Goal: Transaction & Acquisition: Purchase product/service

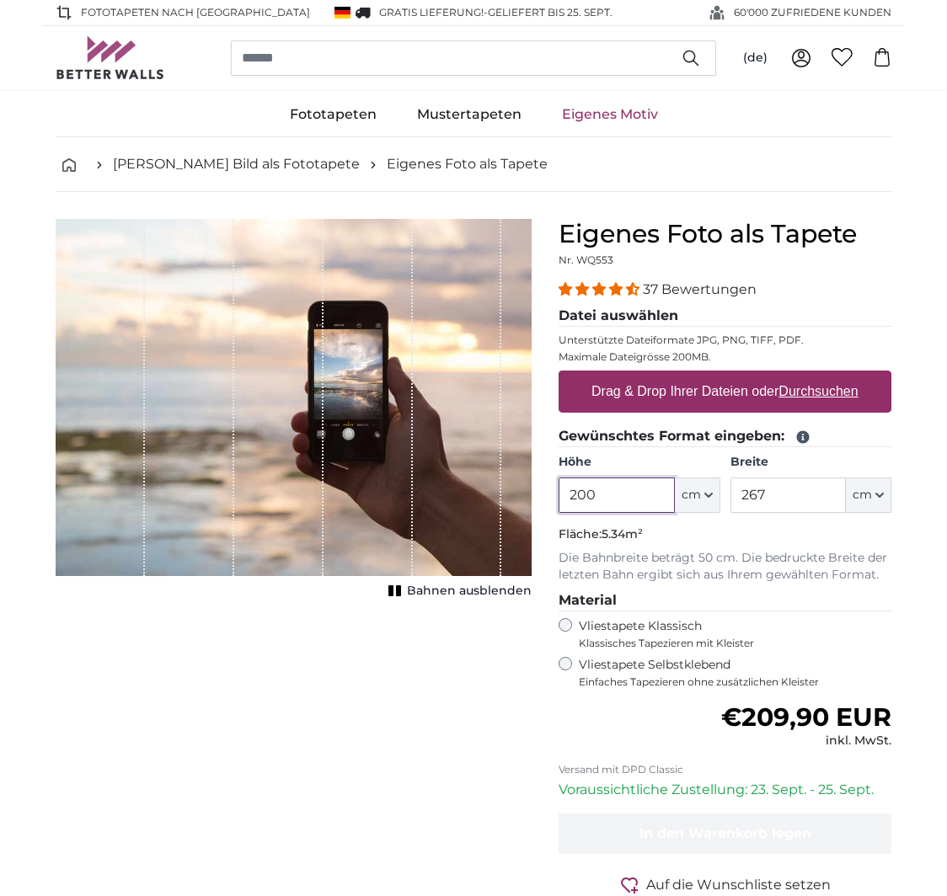
drag, startPoint x: 617, startPoint y: 495, endPoint x: 537, endPoint y: 494, distance: 80.9
click at [537, 494] on product-detail "Abbrechen Bild zuschneiden Bahnen ausblenden Eigenes Foto als Tapete Nr. WQ553 …" at bounding box center [473, 585] width 862 height 786
type input "113"
drag, startPoint x: 778, startPoint y: 491, endPoint x: 716, endPoint y: 497, distance: 62.6
click at [716, 497] on div "Höhe 113 ft cm Centimeter (cm) Inches (inch) Feet (ft. in.) Breite 267 ft cm Ce…" at bounding box center [724, 483] width 333 height 59
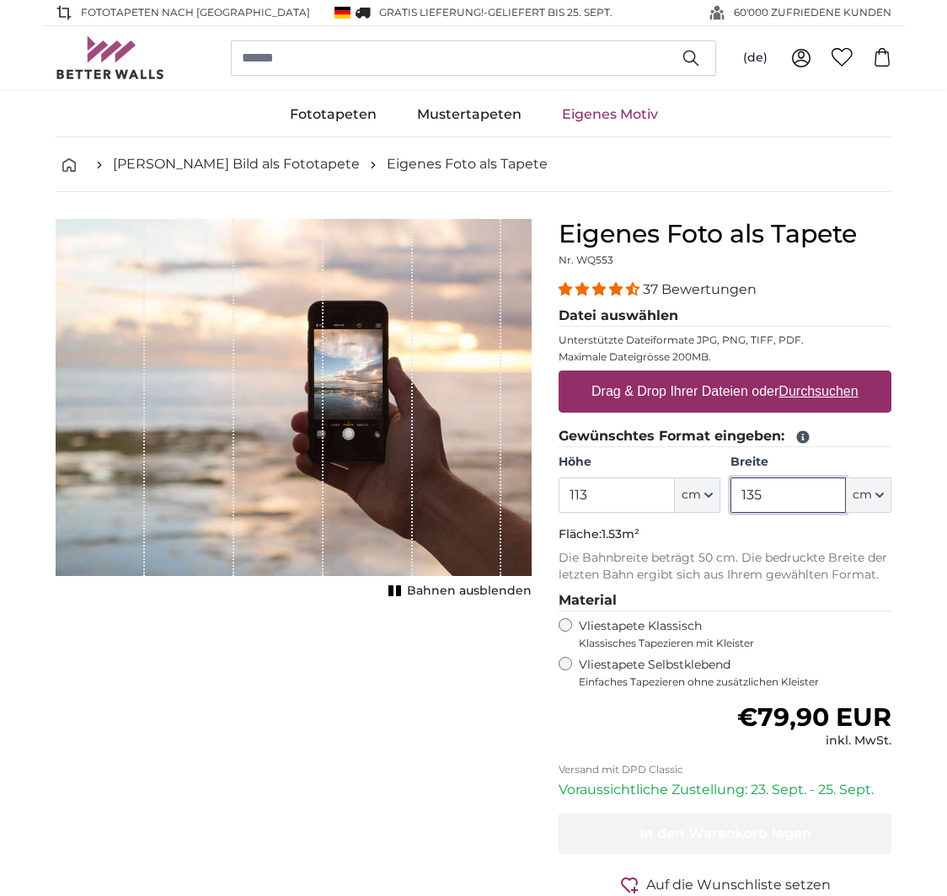
type input "135"
click at [775, 527] on p "Fläche: 1.53m²" at bounding box center [724, 534] width 333 height 17
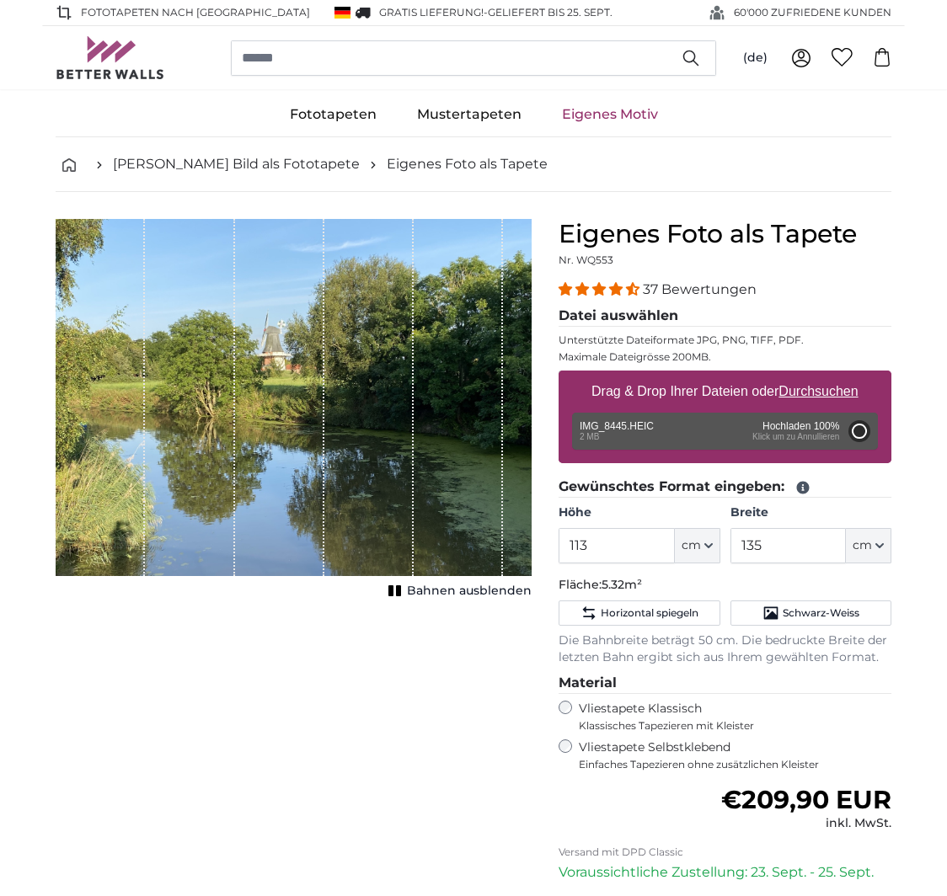
type input "200"
type input "266"
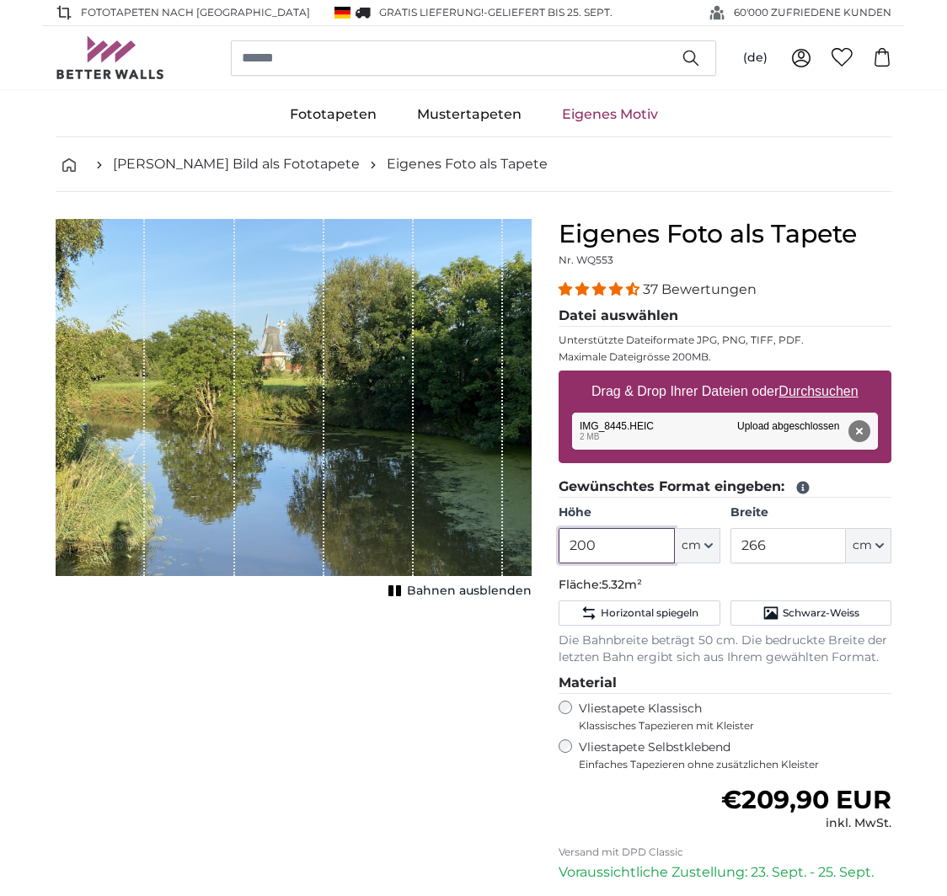
drag, startPoint x: 619, startPoint y: 547, endPoint x: 545, endPoint y: 542, distance: 74.3
click at [545, 542] on div "Eigenes Foto als Tapete Nr. WQ553 37 Bewertungen Datei auswählen Unterstützte D…" at bounding box center [725, 639] width 360 height 841
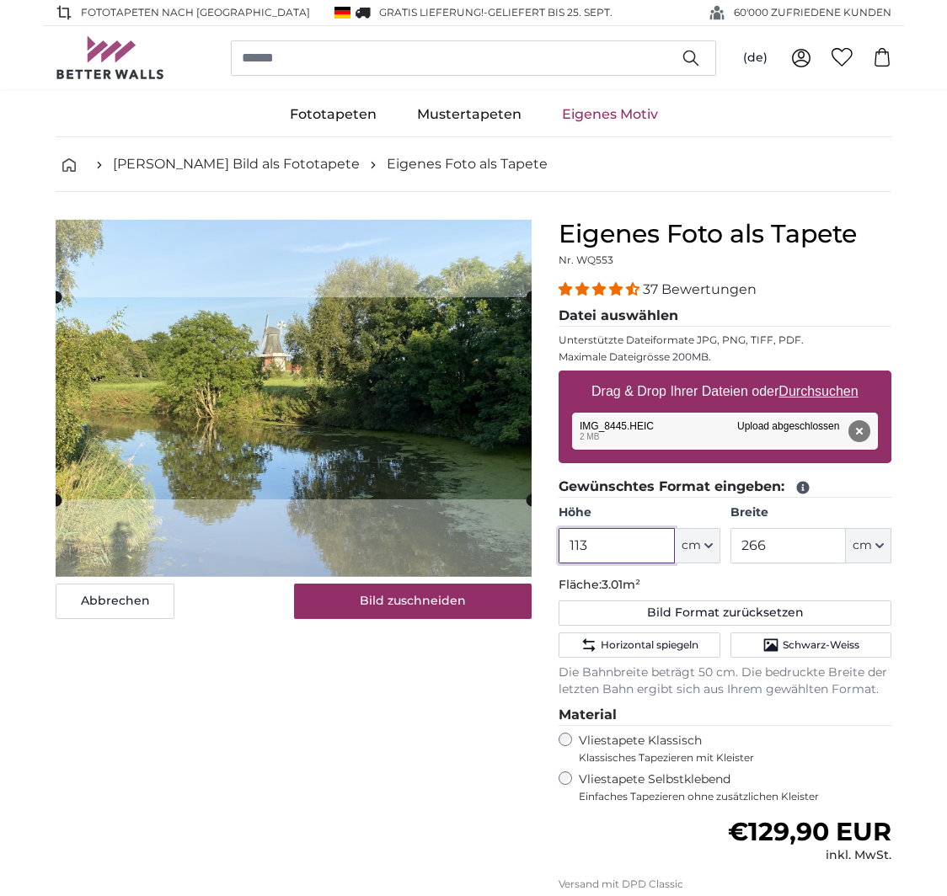
type input "113"
drag, startPoint x: 778, startPoint y: 547, endPoint x: 726, endPoint y: 541, distance: 52.6
click at [726, 541] on div "Höhe 113 ft cm Centimeter (cm) Inches (inch) Feet (ft. in.) Breite 266 ft cm Ce…" at bounding box center [724, 534] width 333 height 59
type input "125"
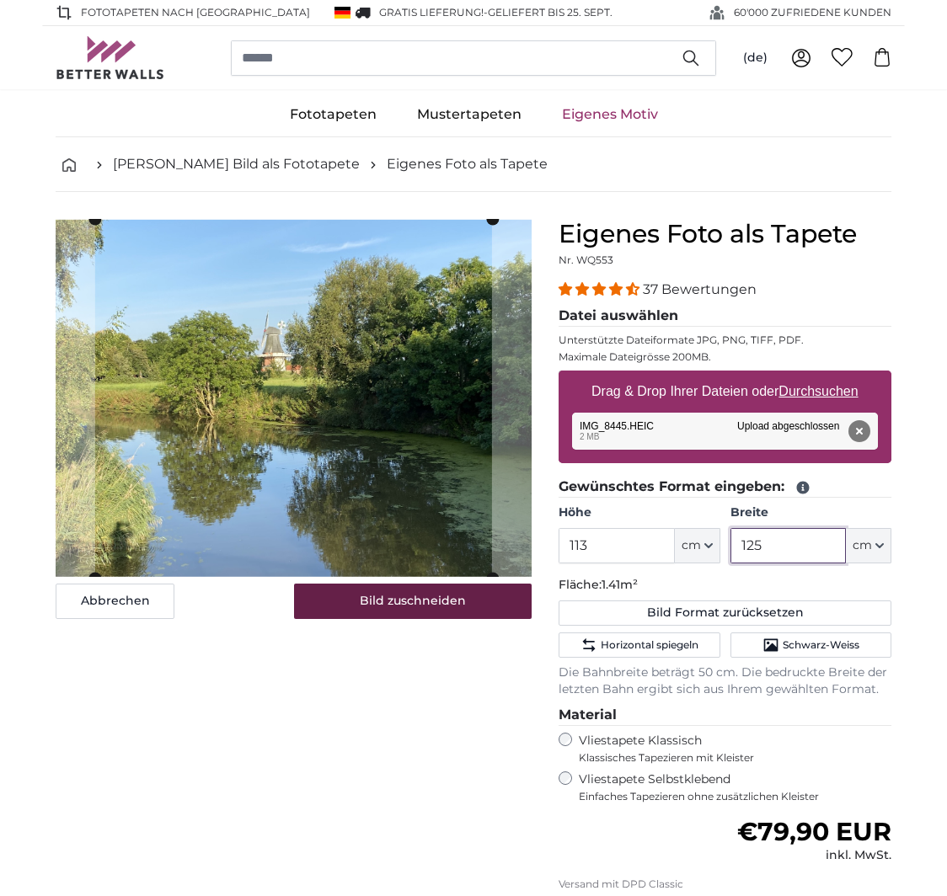
type input "125"
click at [411, 602] on button "Bild zuschneiden" at bounding box center [413, 601] width 238 height 35
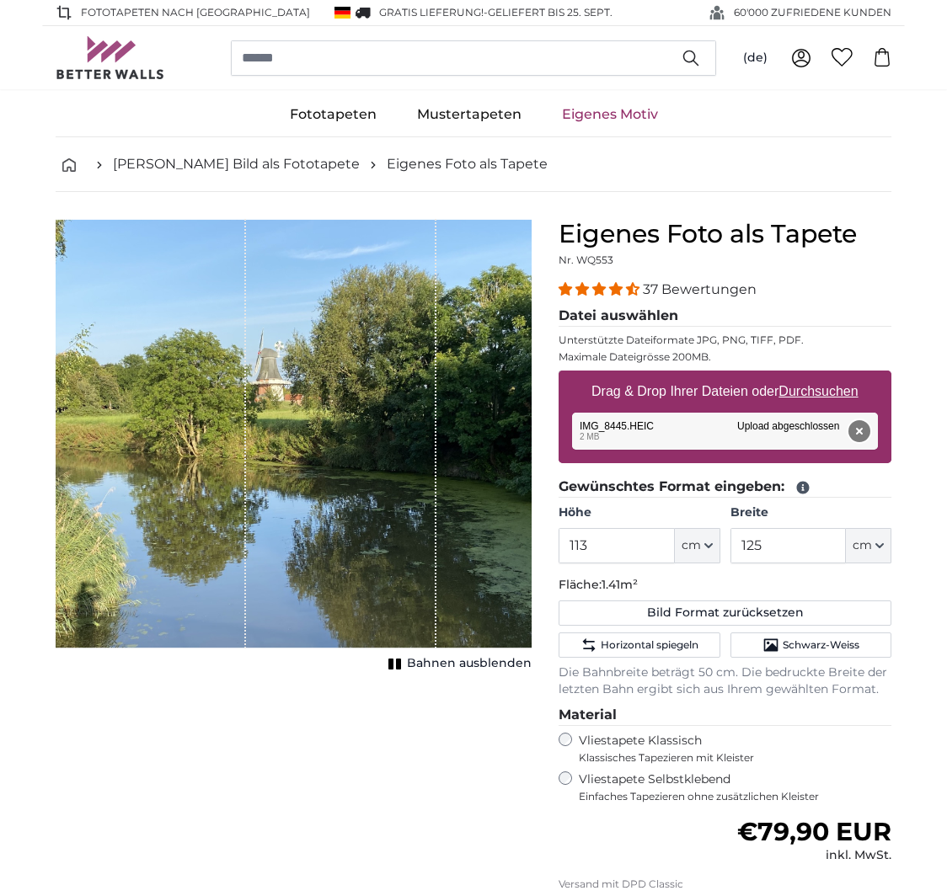
click at [857, 430] on button "Entfernen" at bounding box center [859, 431] width 22 height 22
